Goal: Task Accomplishment & Management: Manage account settings

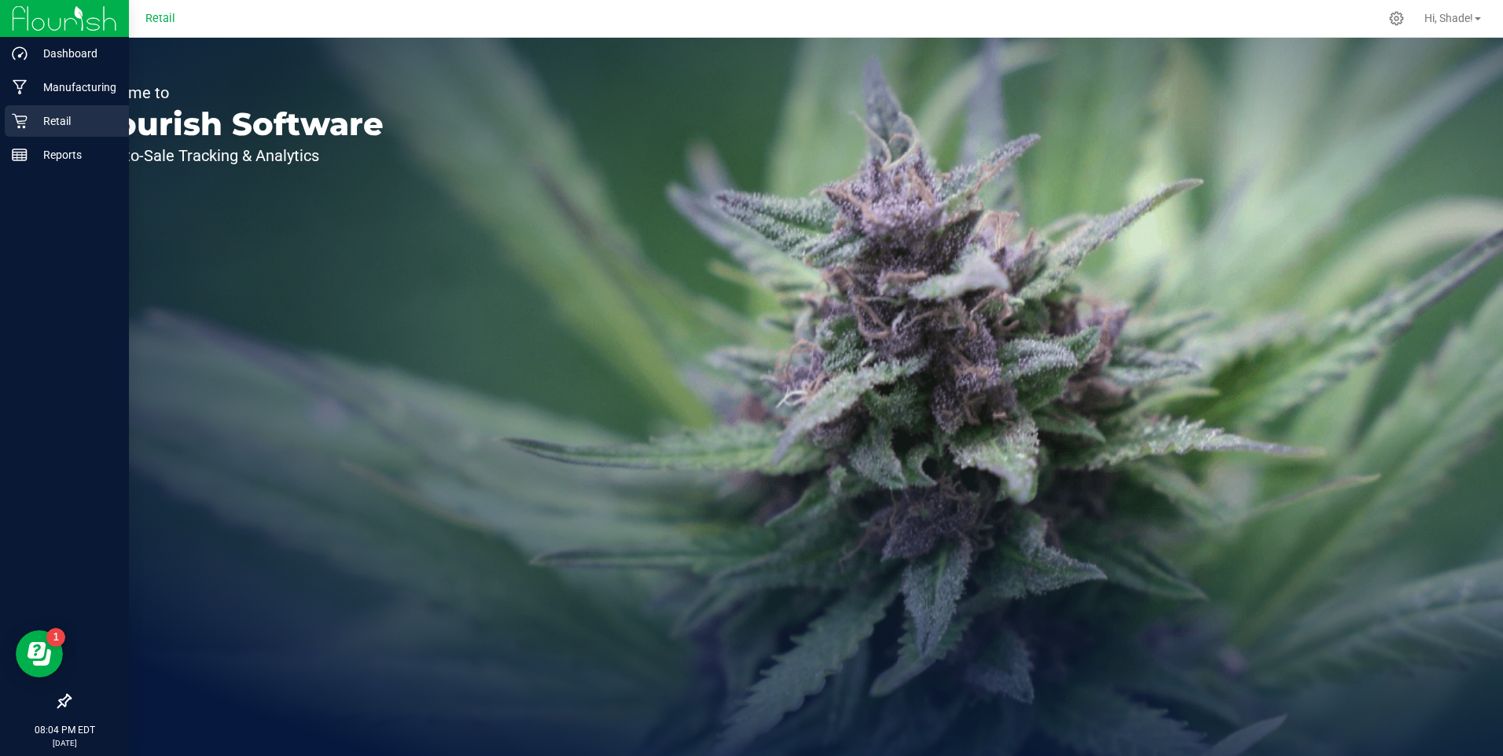
click at [24, 125] on icon at bounding box center [20, 121] width 16 height 16
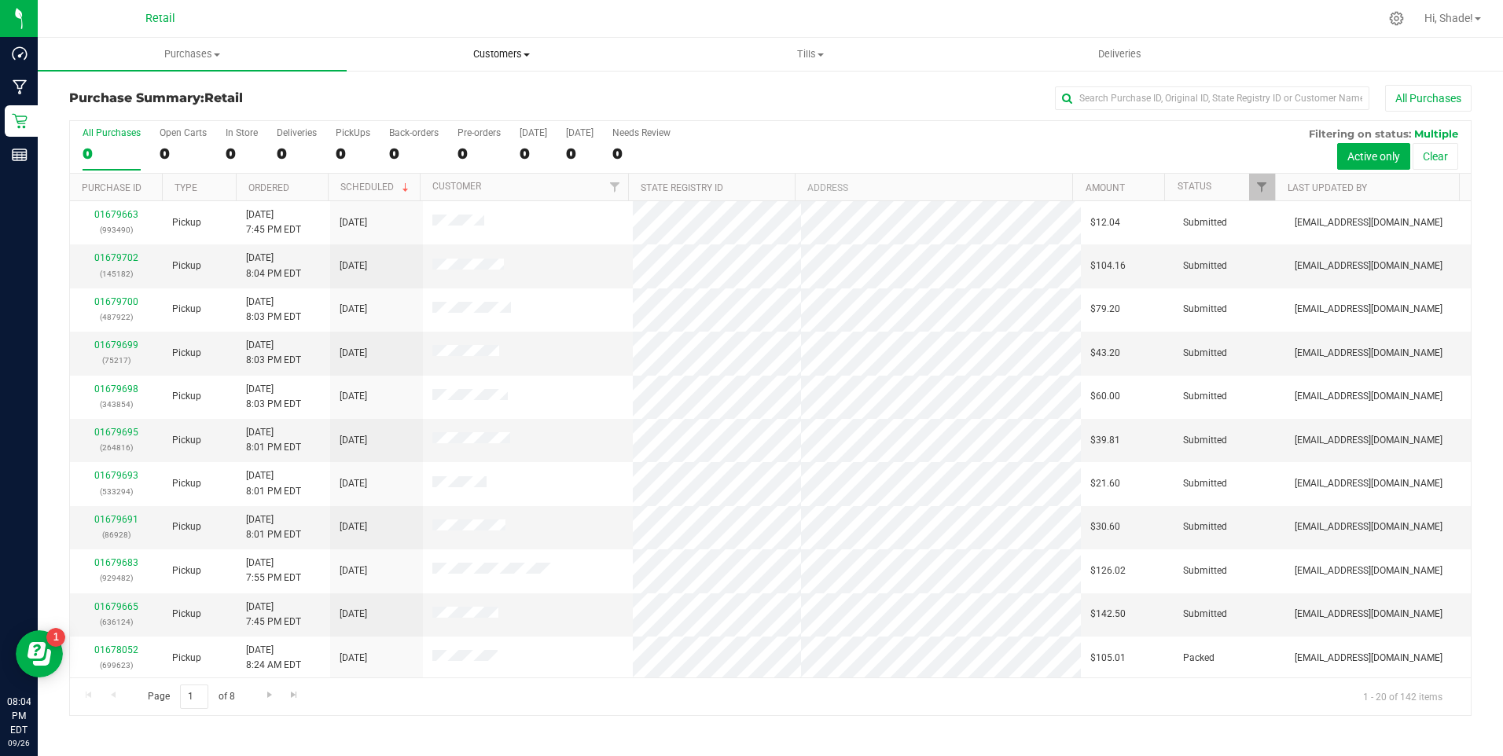
click at [502, 47] on span "Customers" at bounding box center [500, 54] width 307 height 14
click at [447, 95] on span "All customers" at bounding box center [403, 94] width 113 height 13
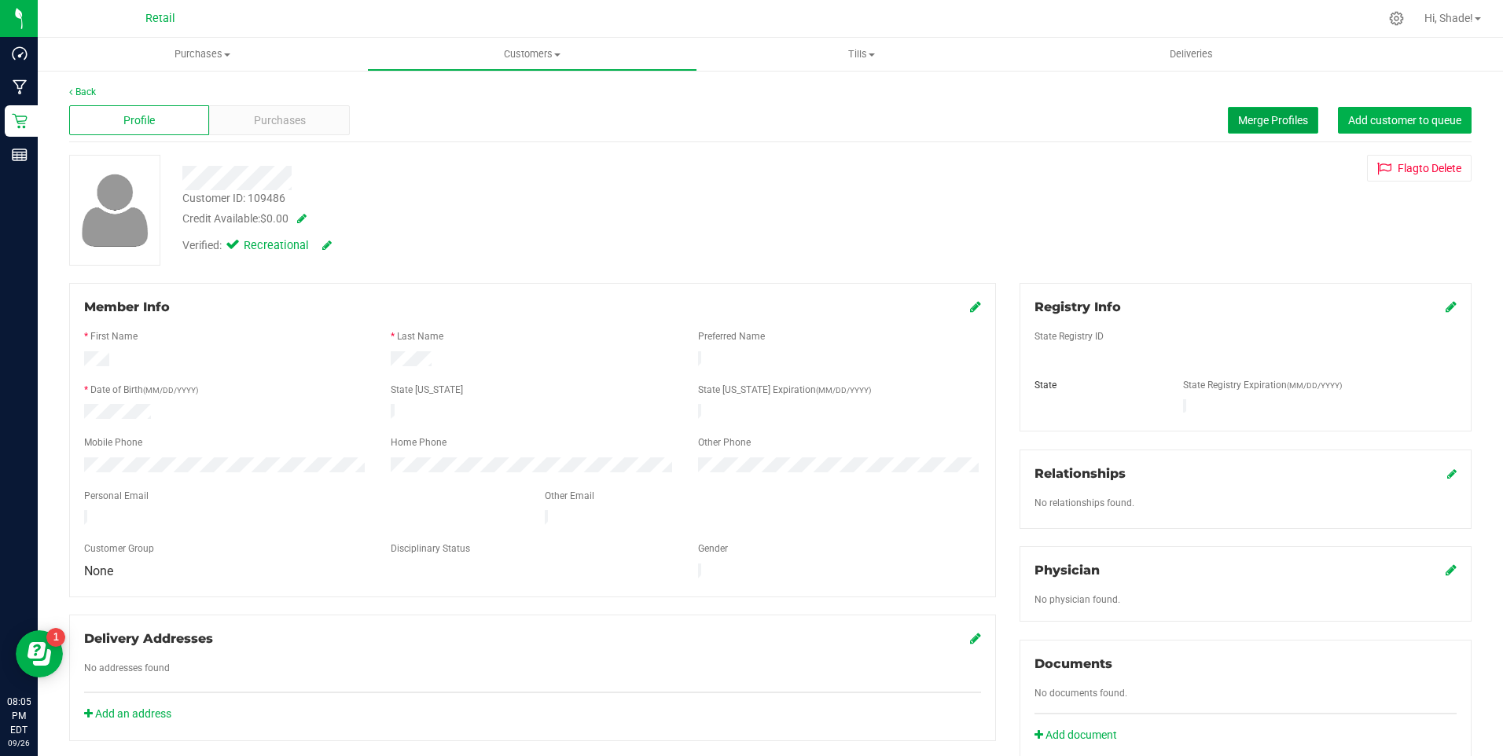
click at [1238, 116] on span "Merge Profiles" at bounding box center [1273, 120] width 70 height 13
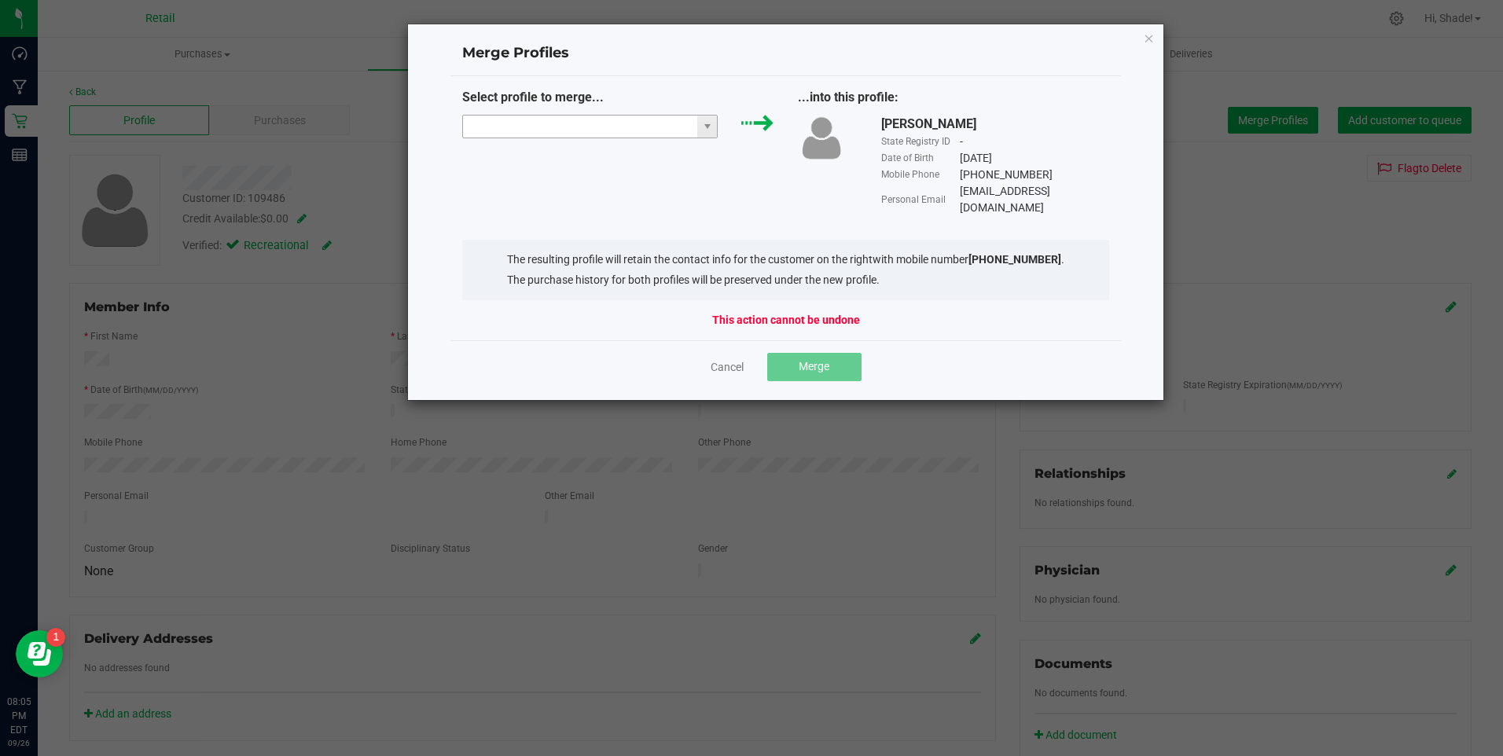
click at [613, 132] on input "NO DATA FOUND" at bounding box center [580, 127] width 235 height 22
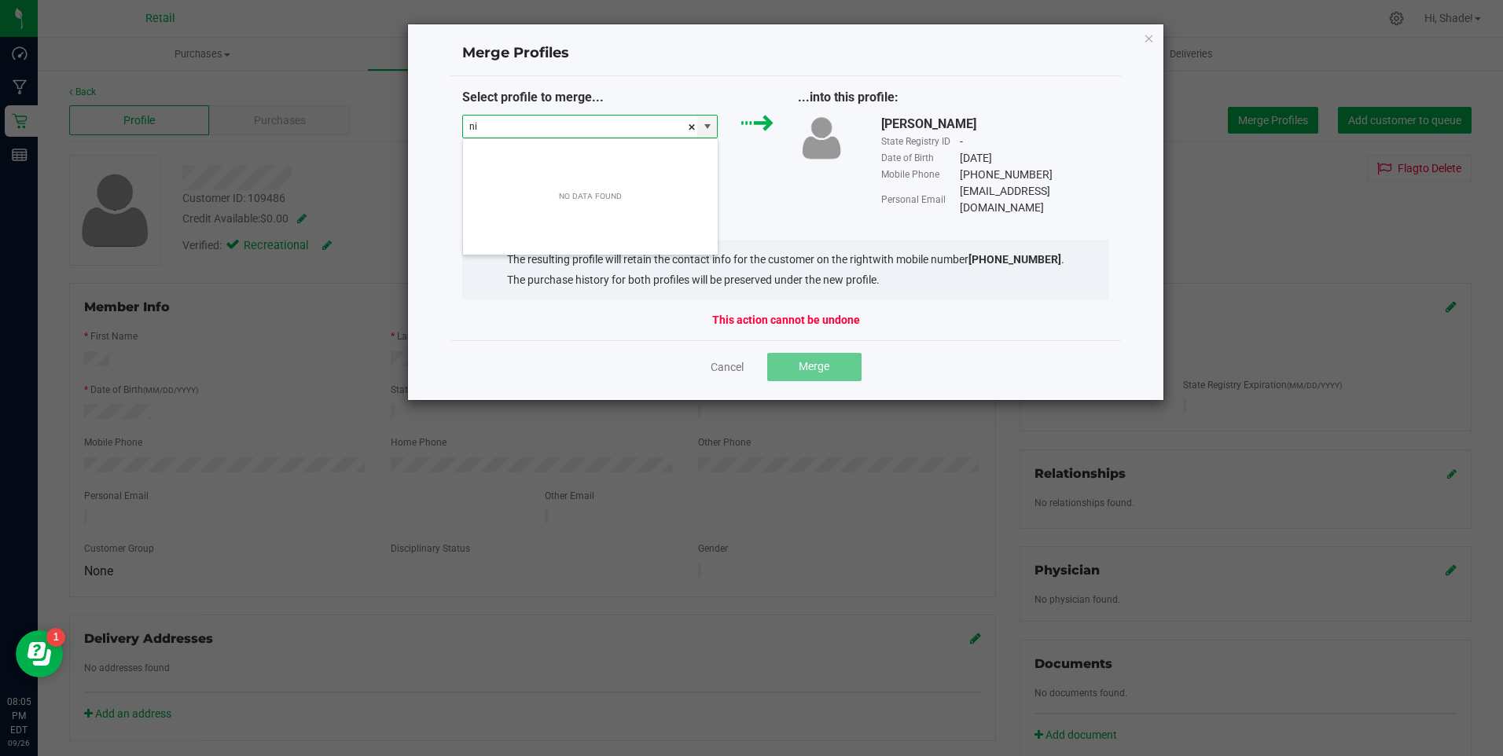
scroll to position [24, 255]
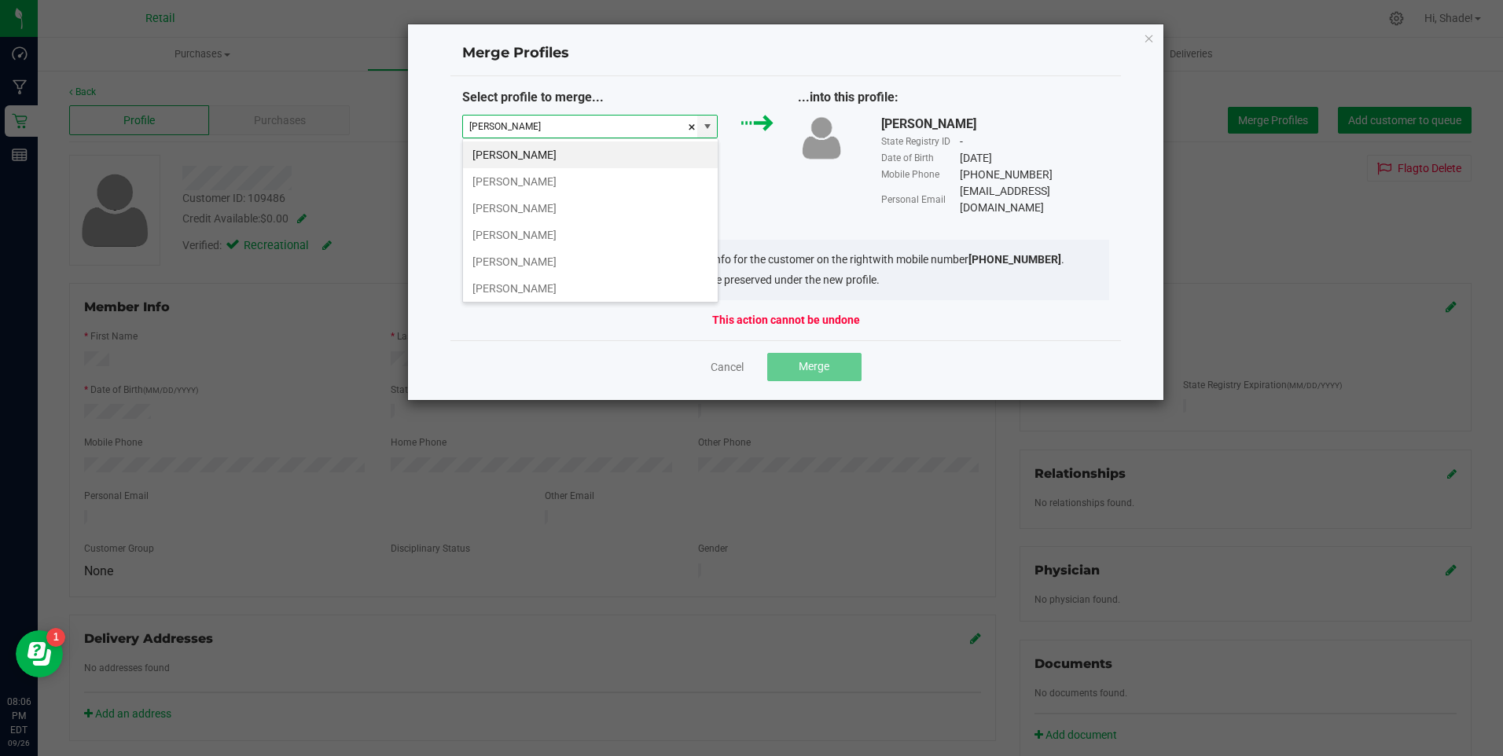
click at [570, 139] on div "[PERSON_NAME] [PERSON_NAME] [PERSON_NAME] [PERSON_NAME] [PERSON_NAME] [PERSON_N…" at bounding box center [590, 220] width 256 height 164
click at [571, 135] on input "[PERSON_NAME]" at bounding box center [580, 127] width 235 height 22
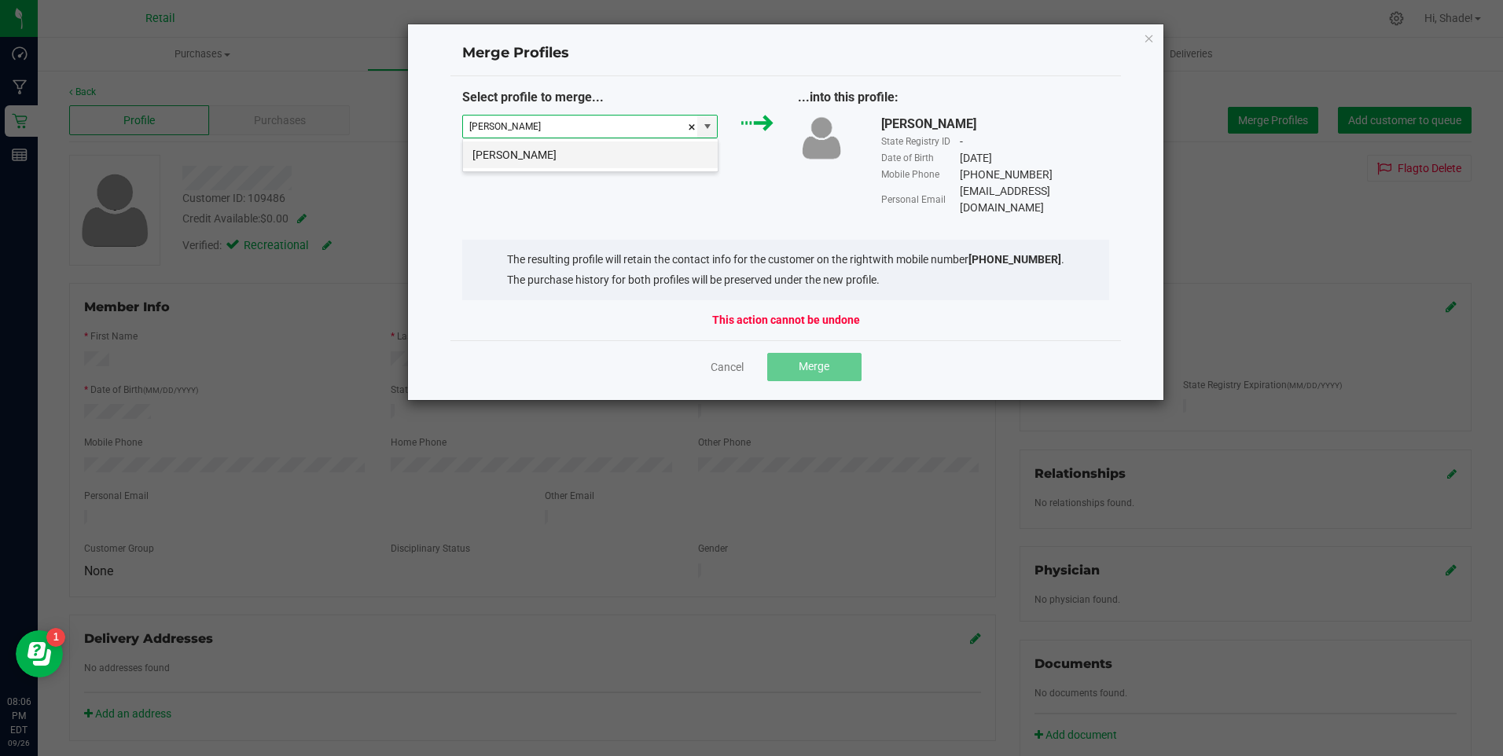
click at [594, 156] on li "[PERSON_NAME]" at bounding box center [590, 154] width 255 height 27
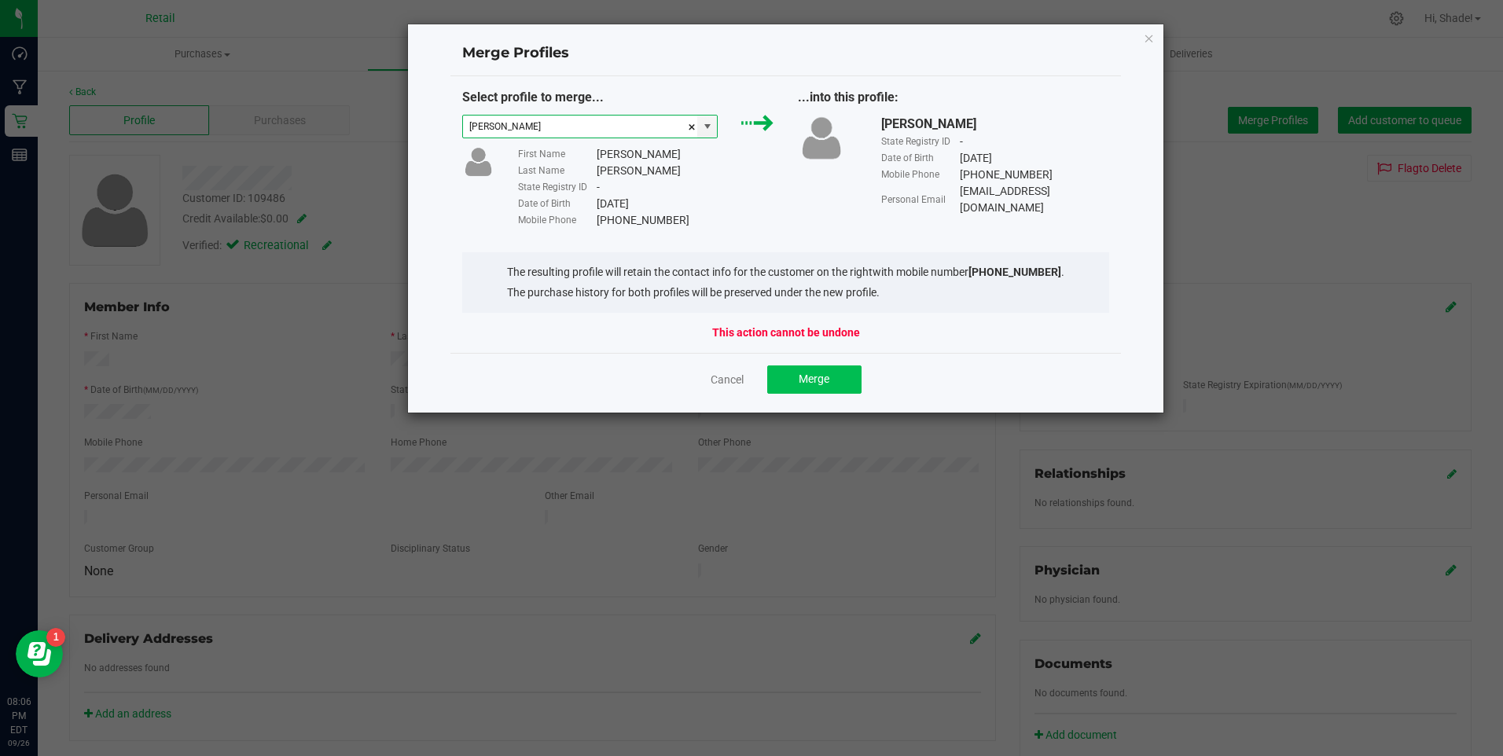
type input "[PERSON_NAME]"
click at [812, 377] on span "Merge" at bounding box center [814, 379] width 31 height 13
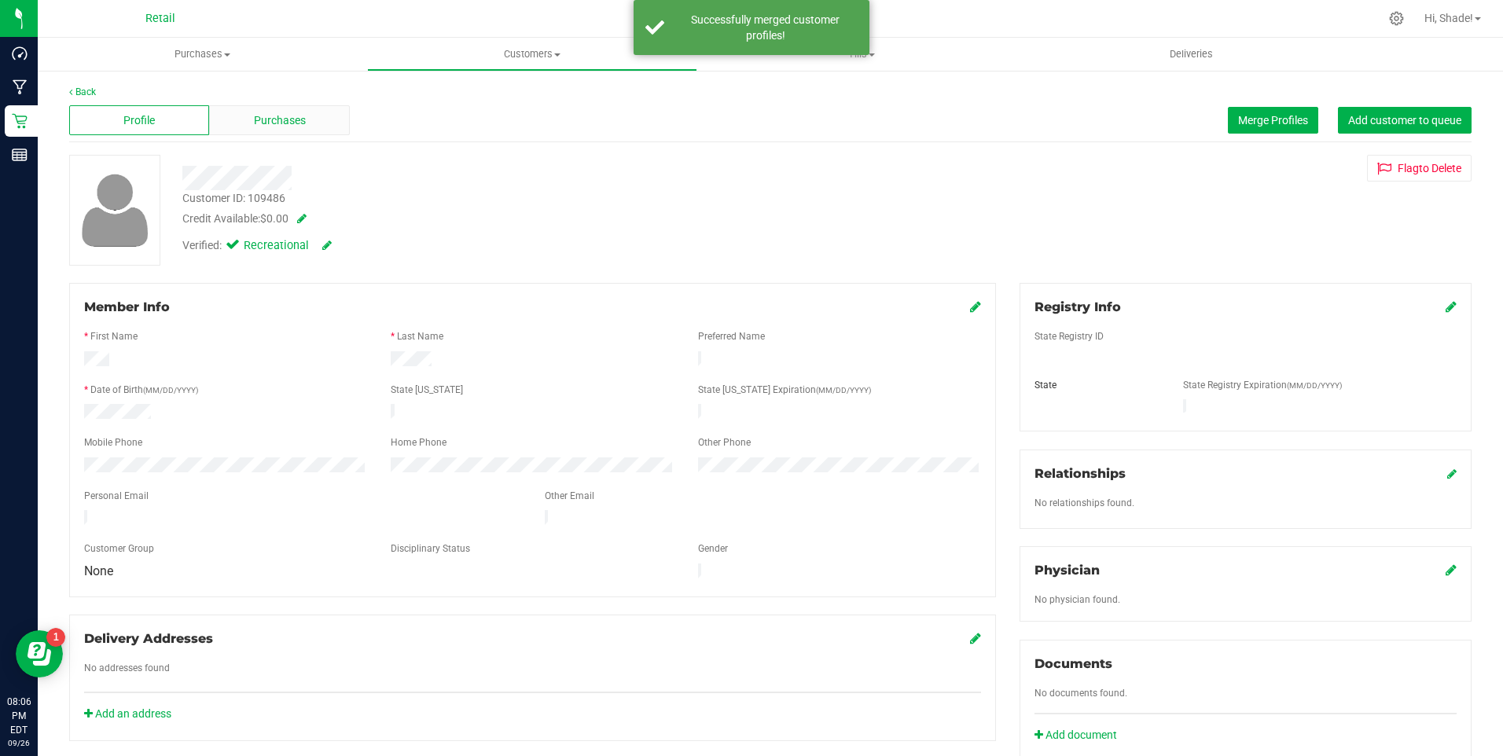
click at [298, 121] on span "Purchases" at bounding box center [280, 120] width 52 height 17
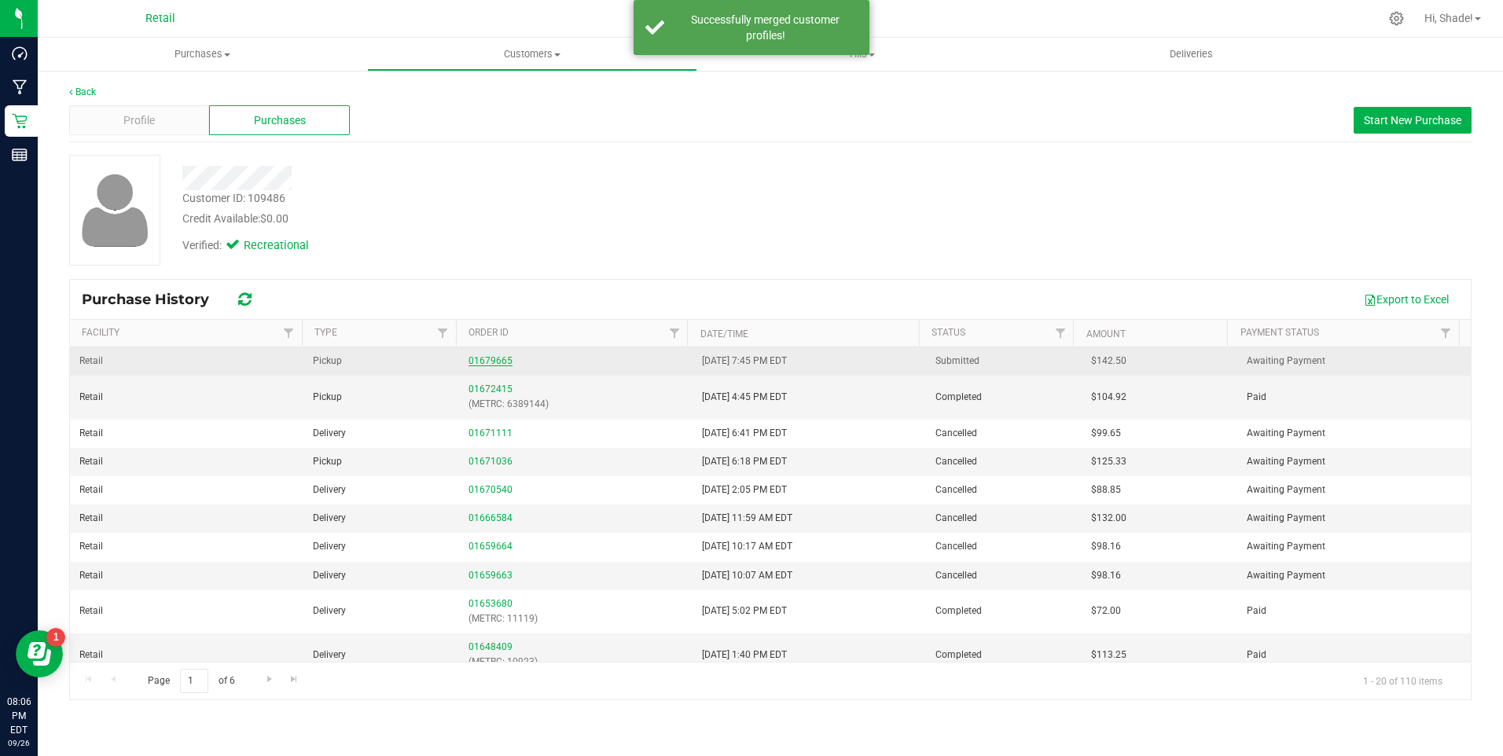
click at [484, 359] on link "01679665" at bounding box center [490, 360] width 44 height 11
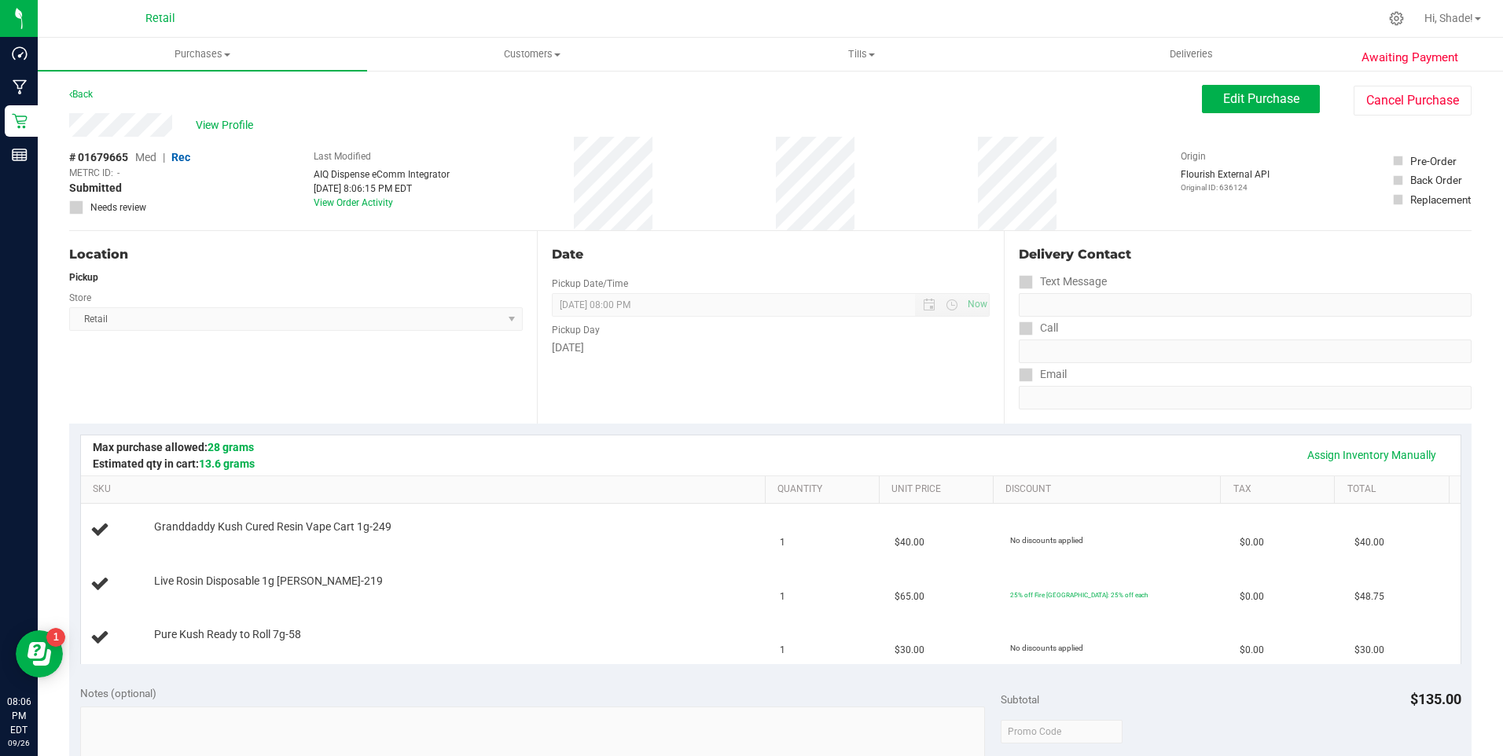
click at [611, 574] on div "Live Rosin Disposable 1g [PERSON_NAME]-219" at bounding box center [451, 582] width 611 height 16
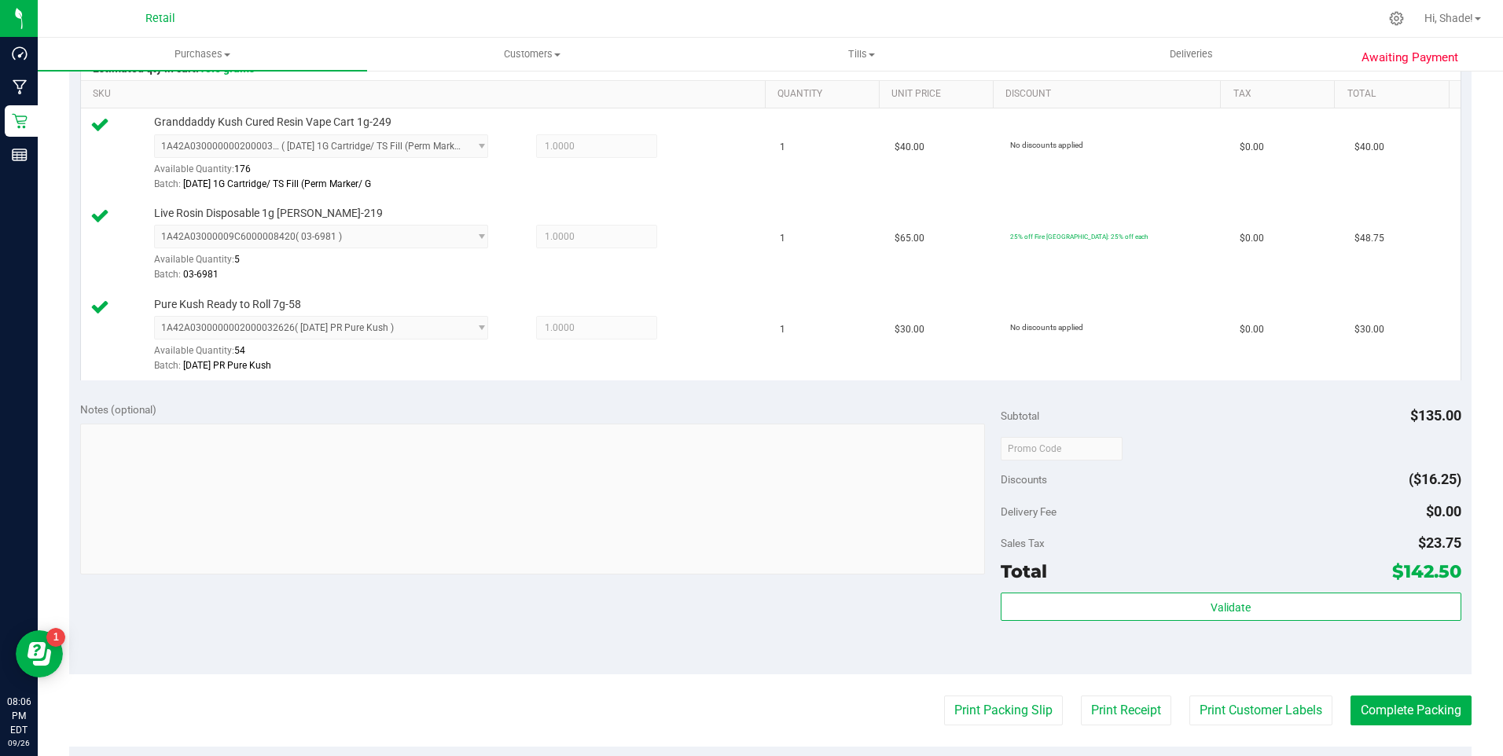
scroll to position [472, 0]
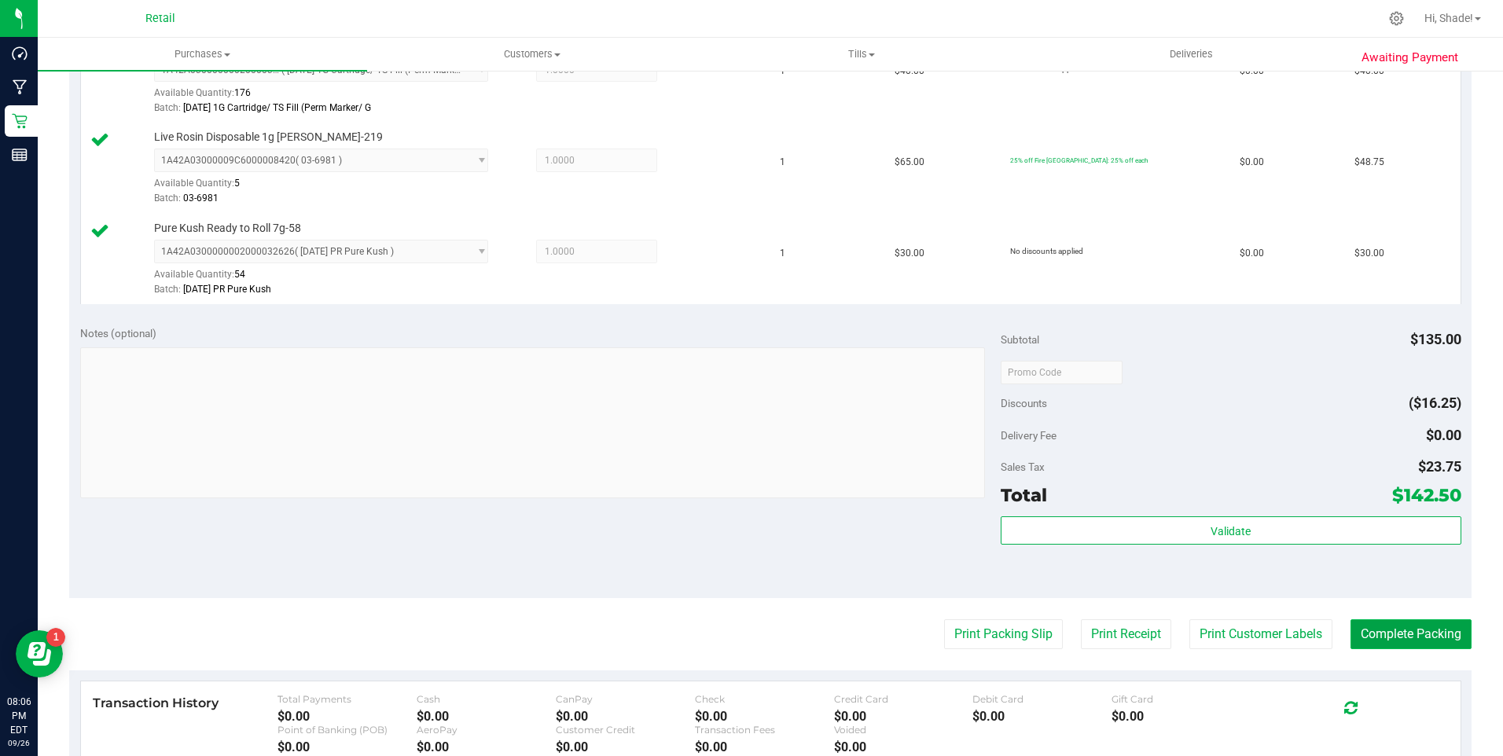
click at [1422, 626] on button "Complete Packing" at bounding box center [1410, 634] width 121 height 30
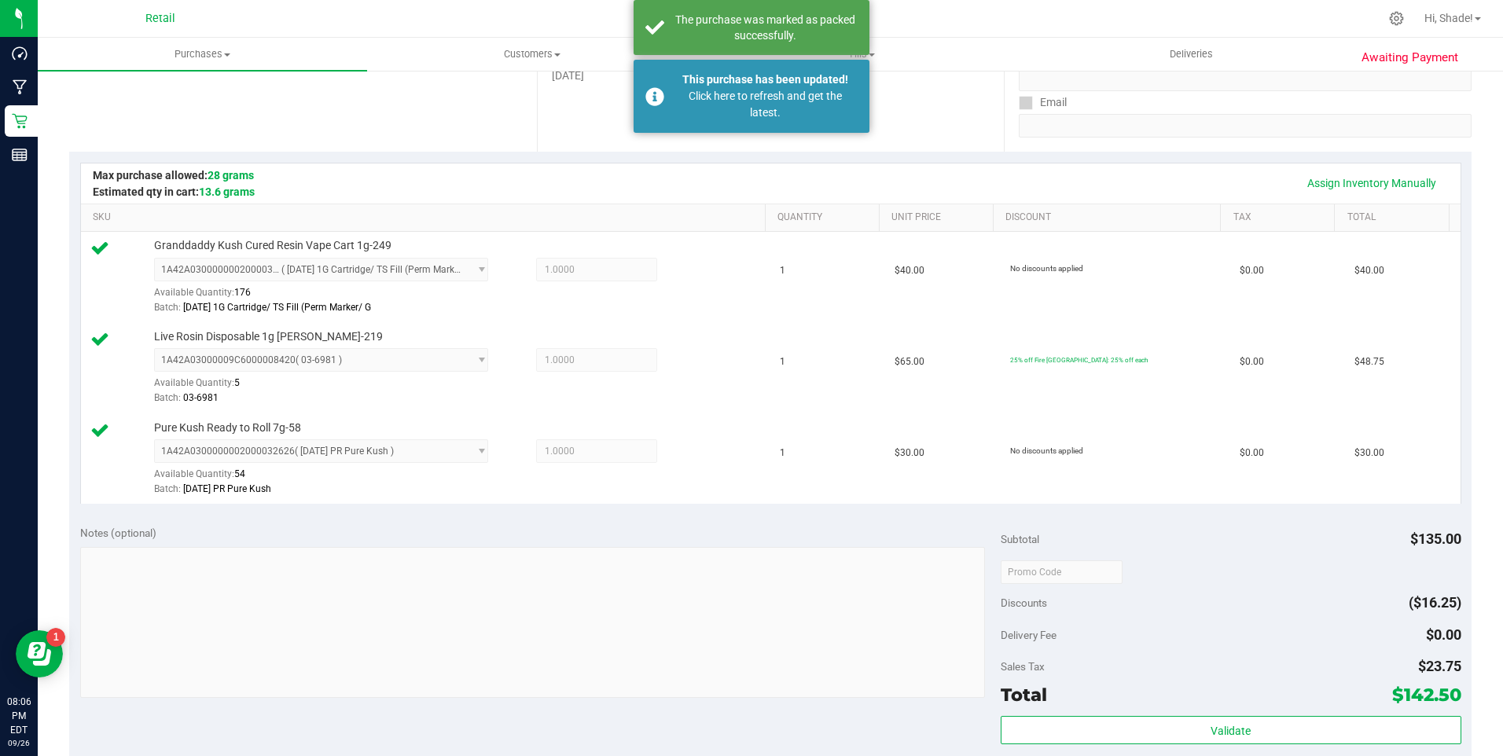
scroll to position [157, 0]
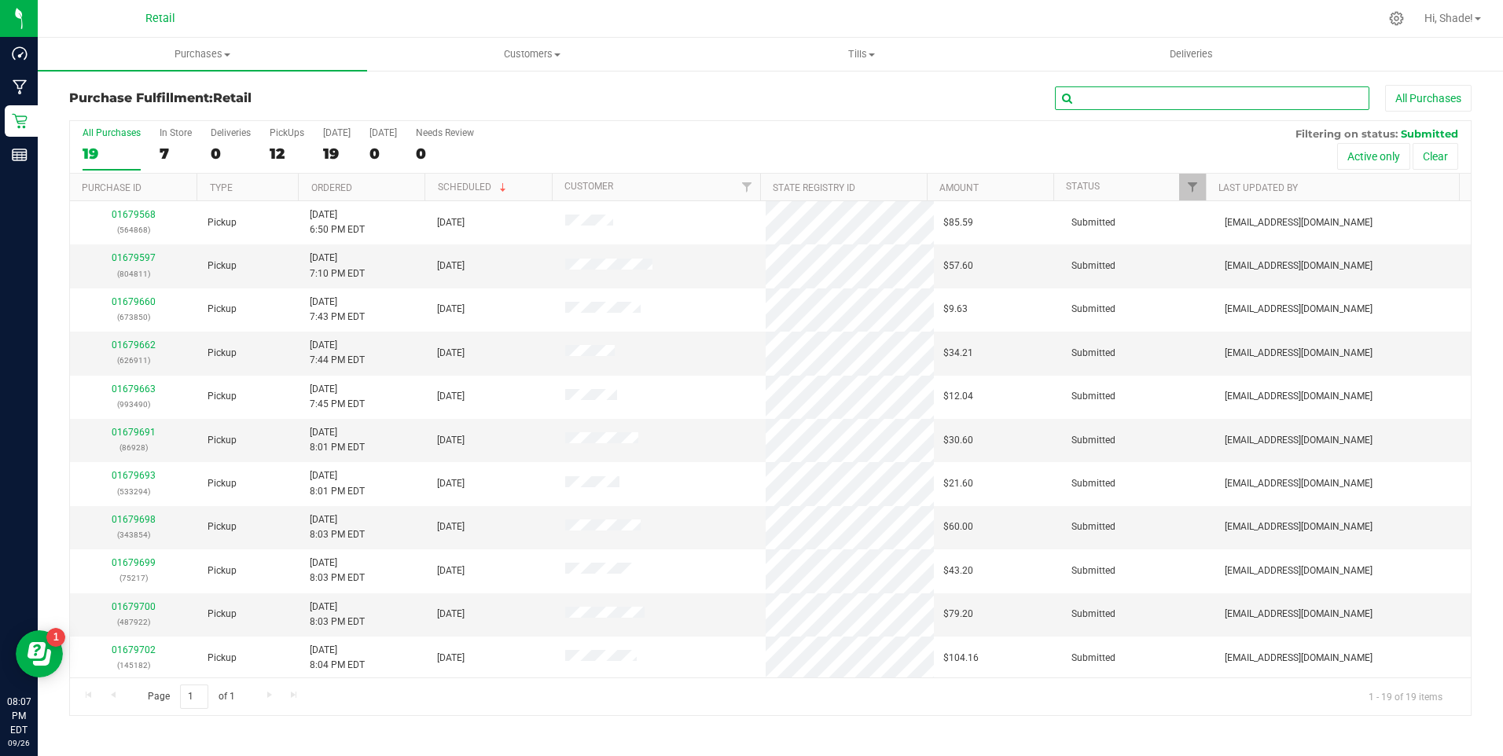
click at [1182, 96] on input "text" at bounding box center [1212, 98] width 314 height 24
click at [172, 139] on label "In Store 7" at bounding box center [176, 148] width 32 height 43
click at [0, 0] on input "In Store 7" at bounding box center [0, 0] width 0 height 0
